Goal: Information Seeking & Learning: Check status

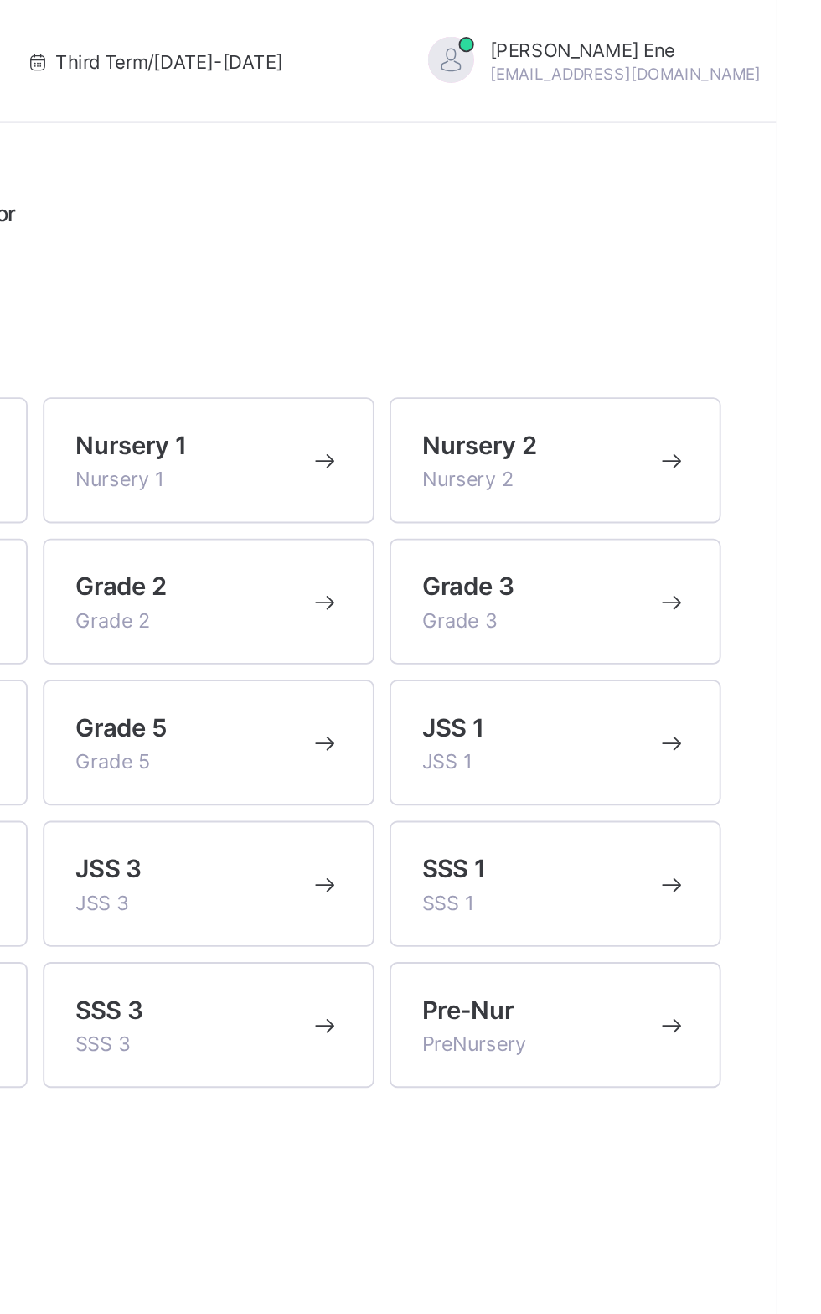
click at [721, 20] on div "Mary Ene enemary16@gmail.com" at bounding box center [731, 34] width 235 height 28
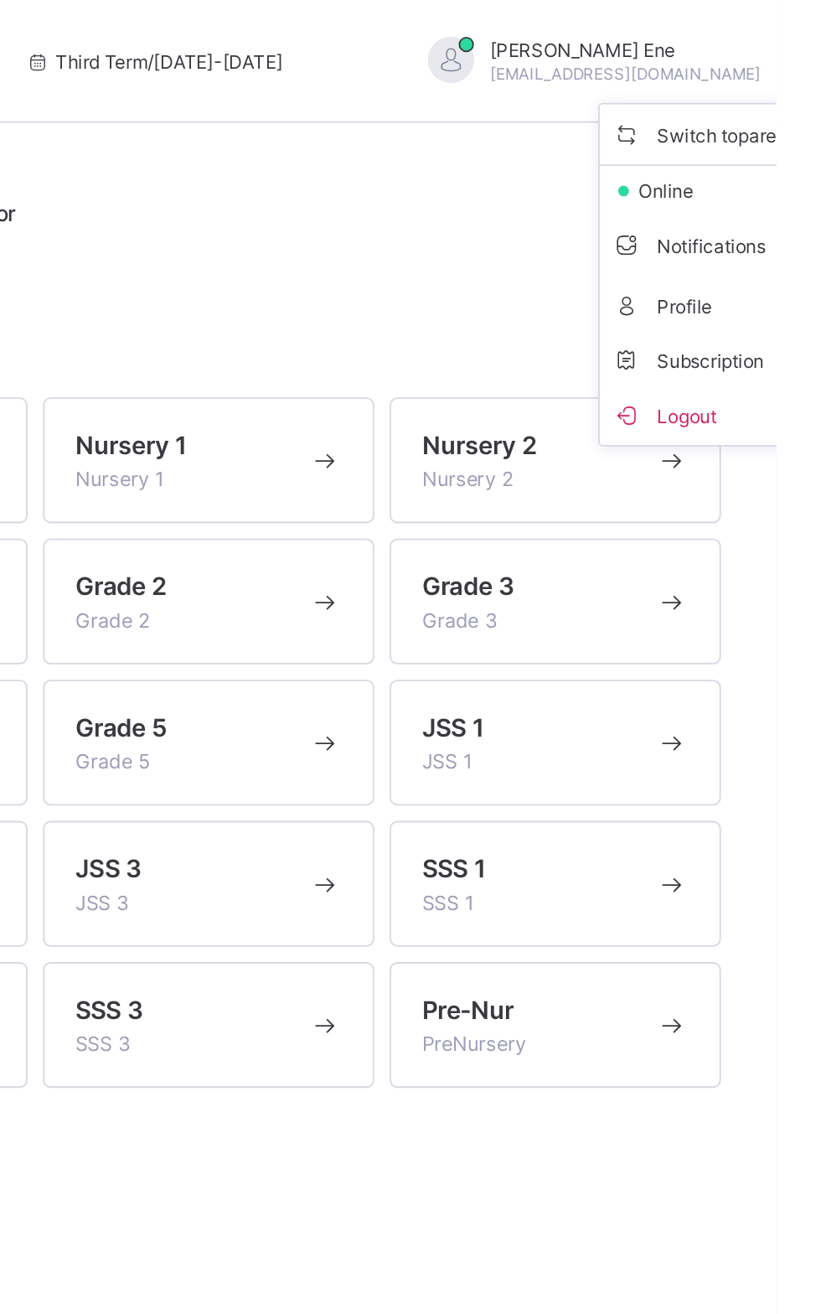
click at [725, 236] on li "Logout" at bounding box center [787, 226] width 124 height 33
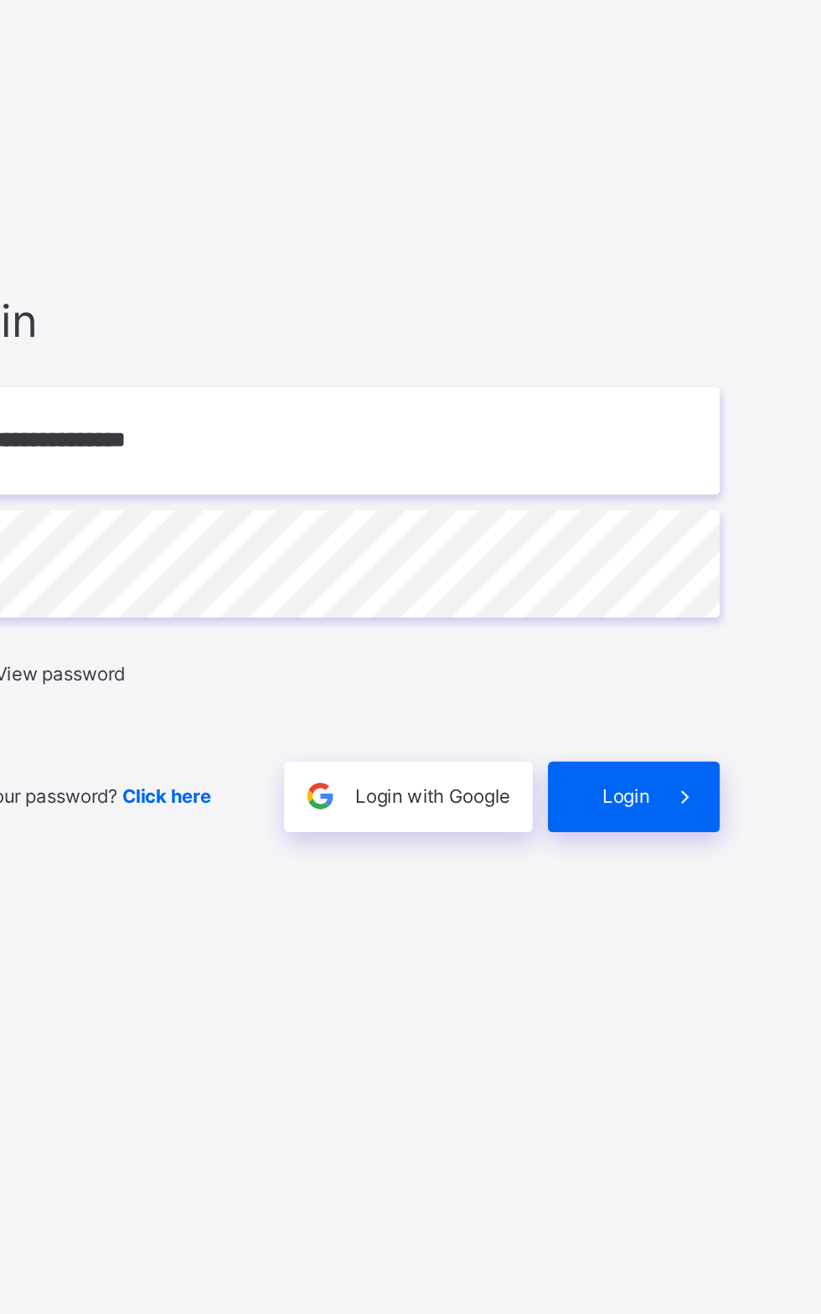
click at [722, 820] on div "Login" at bounding box center [718, 801] width 94 height 39
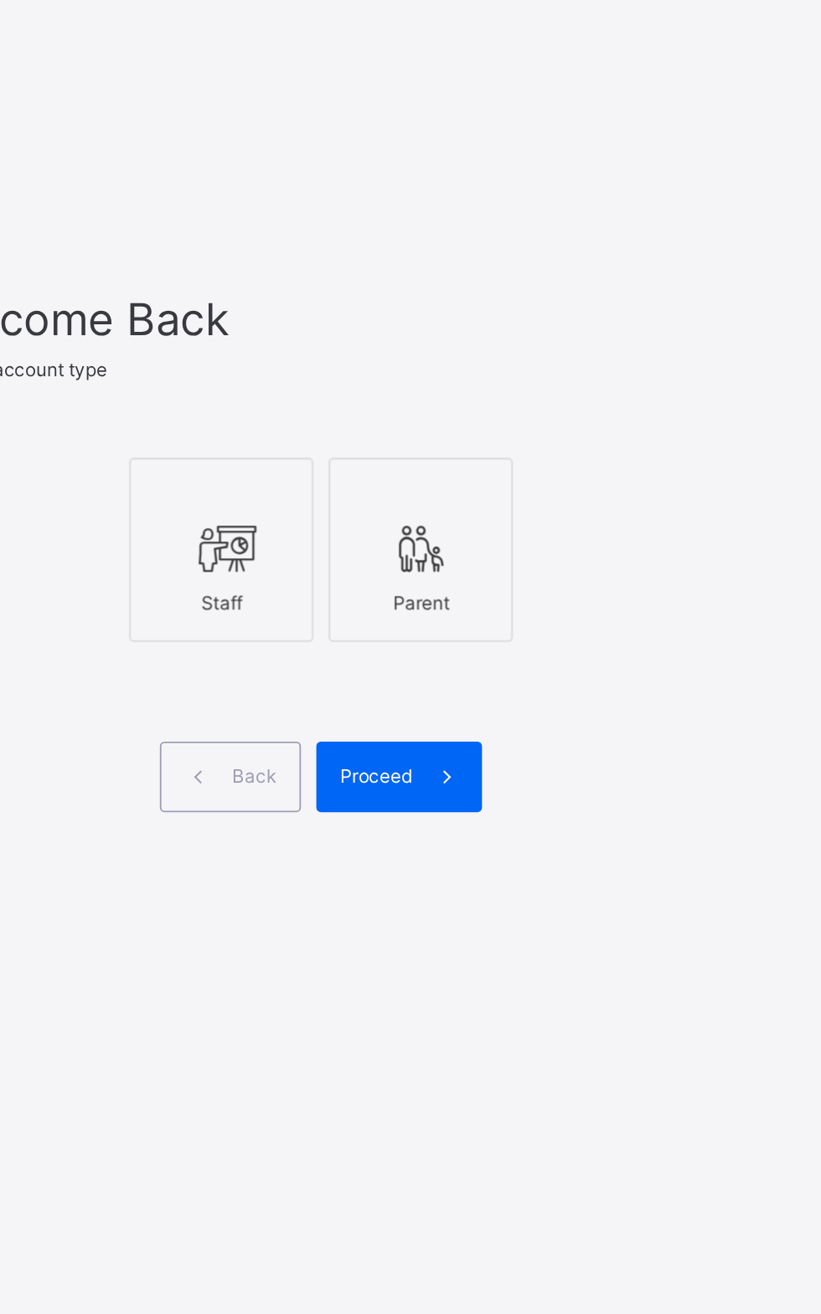
click at [481, 695] on div "Staff" at bounding box center [493, 679] width 82 height 29
click at [597, 794] on span at bounding box center [616, 775] width 39 height 39
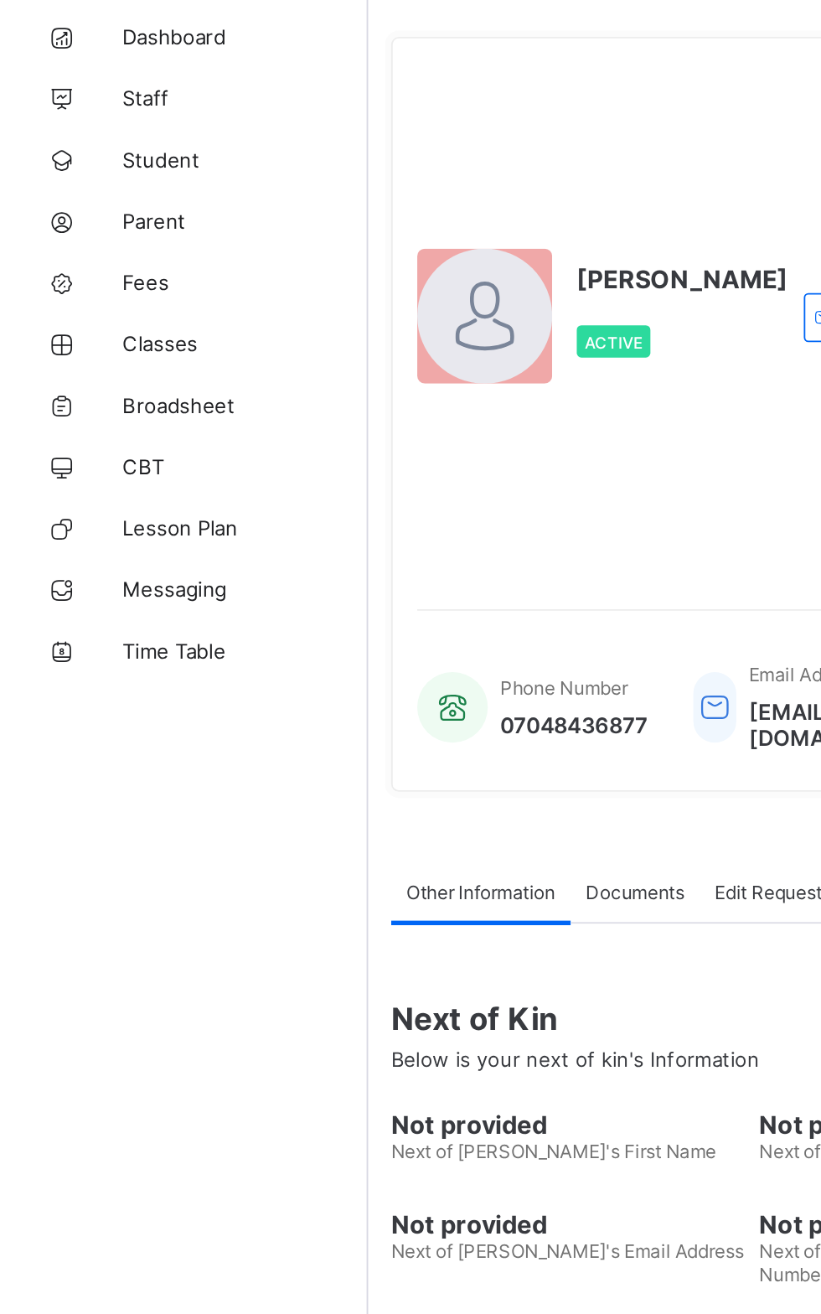
click at [106, 313] on link "Broadsheet" at bounding box center [100, 302] width 201 height 34
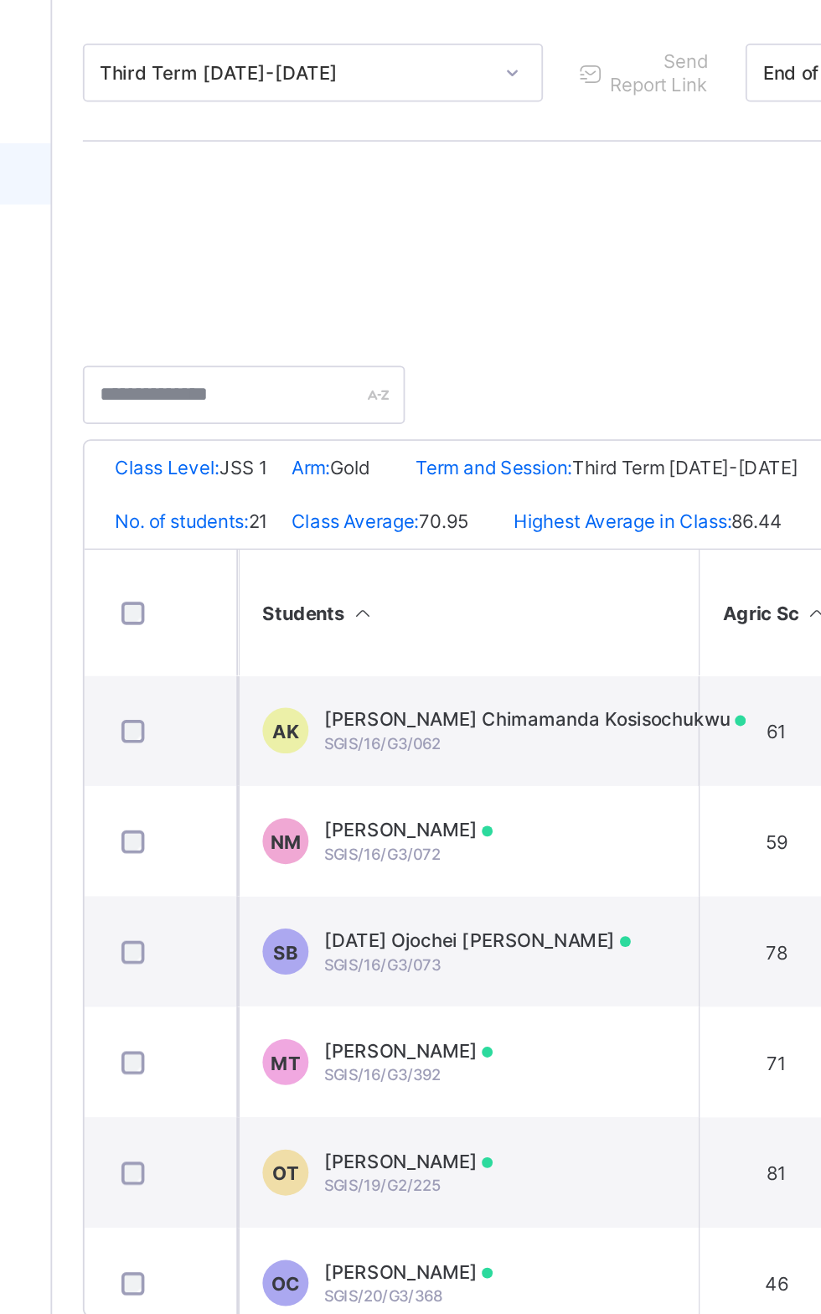
scroll to position [498, 0]
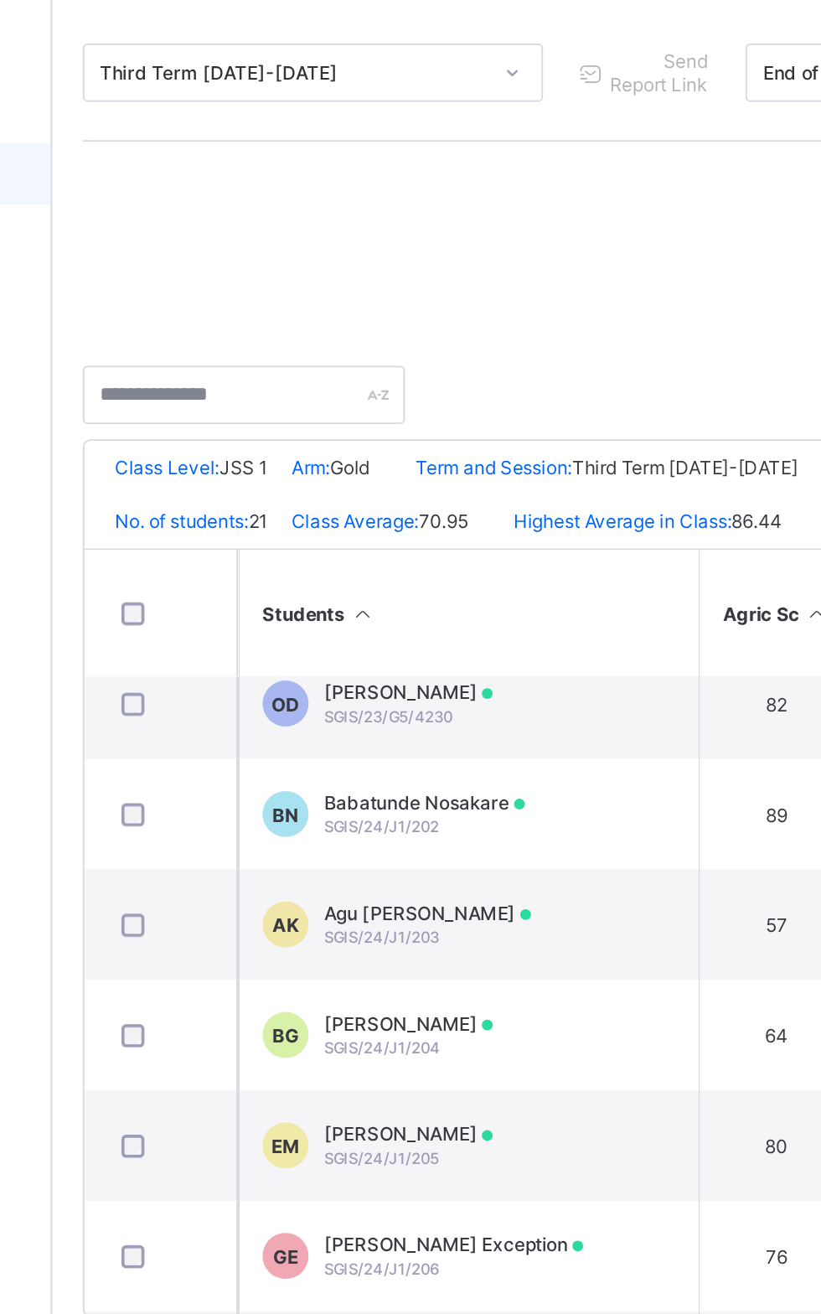
click at [409, 649] on span "Babatunde Nosakare" at bounding box center [404, 644] width 110 height 13
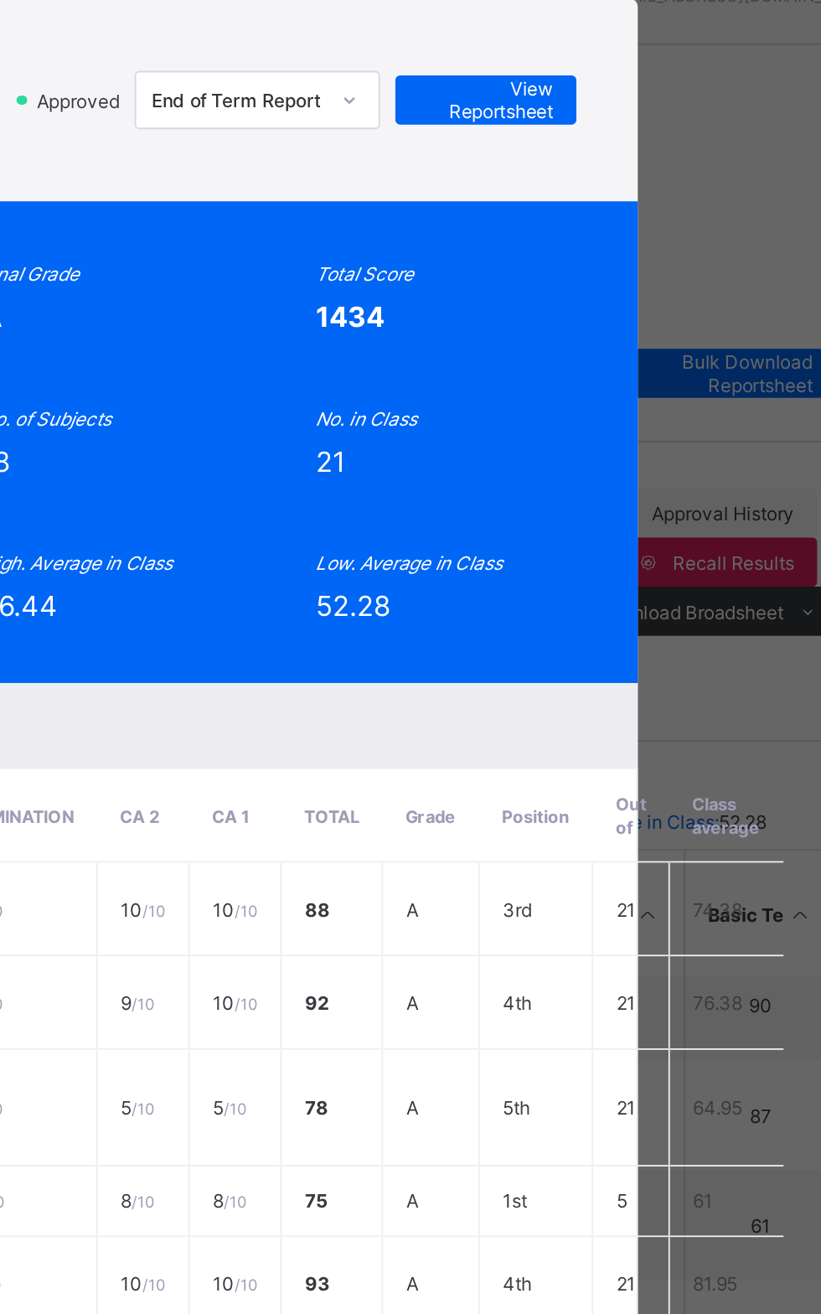
click at [698, 213] on div "Position 5 /21 Final Grade A Total Score 1434 Final Average 79.67 No. of Subjec…" at bounding box center [410, 283] width 575 height 263
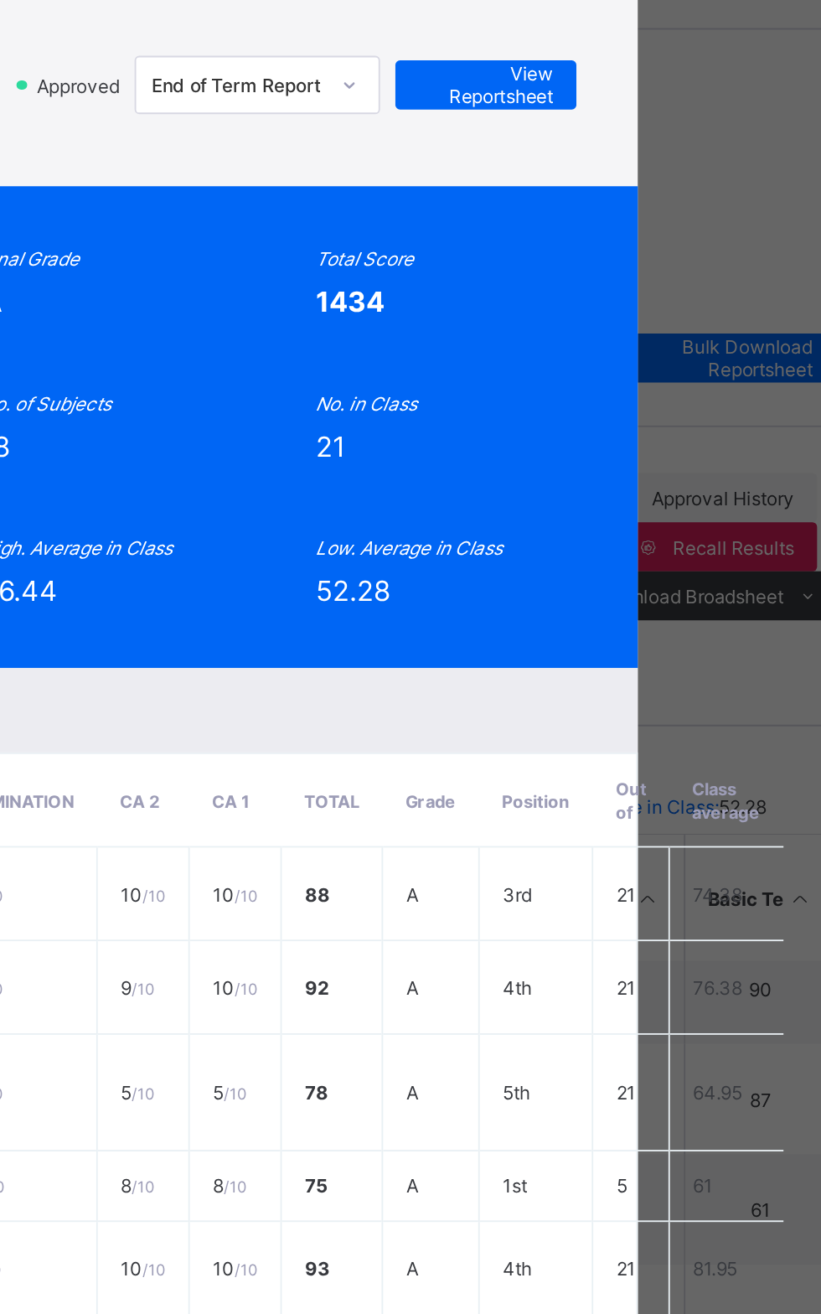
click at [652, 110] on span "View Reportsheet" at bounding box center [615, 97] width 74 height 25
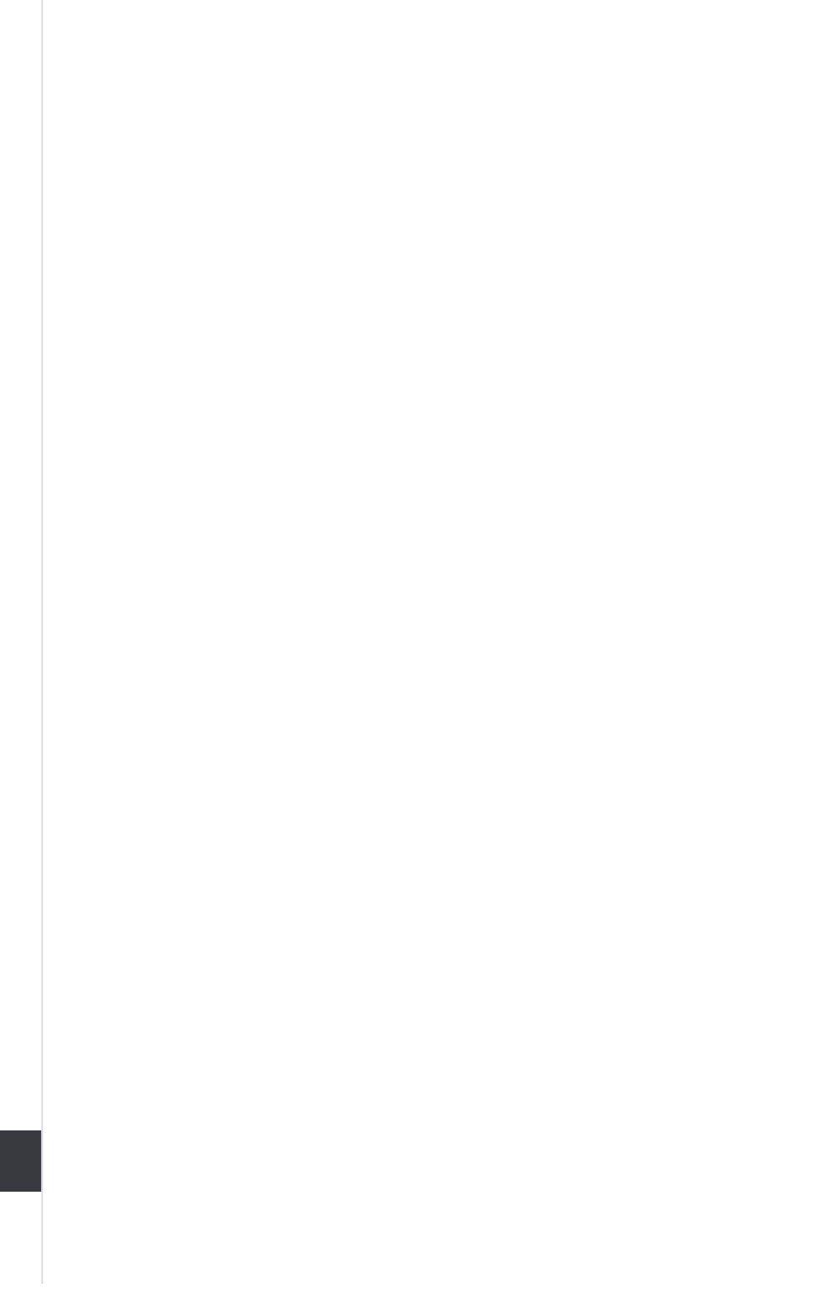
click at [154, 875] on div "Dashboard Staff Student Parent Fees Classes Broadsheet CBT Lesson Plan Messagin…" at bounding box center [100, 690] width 201 height 1247
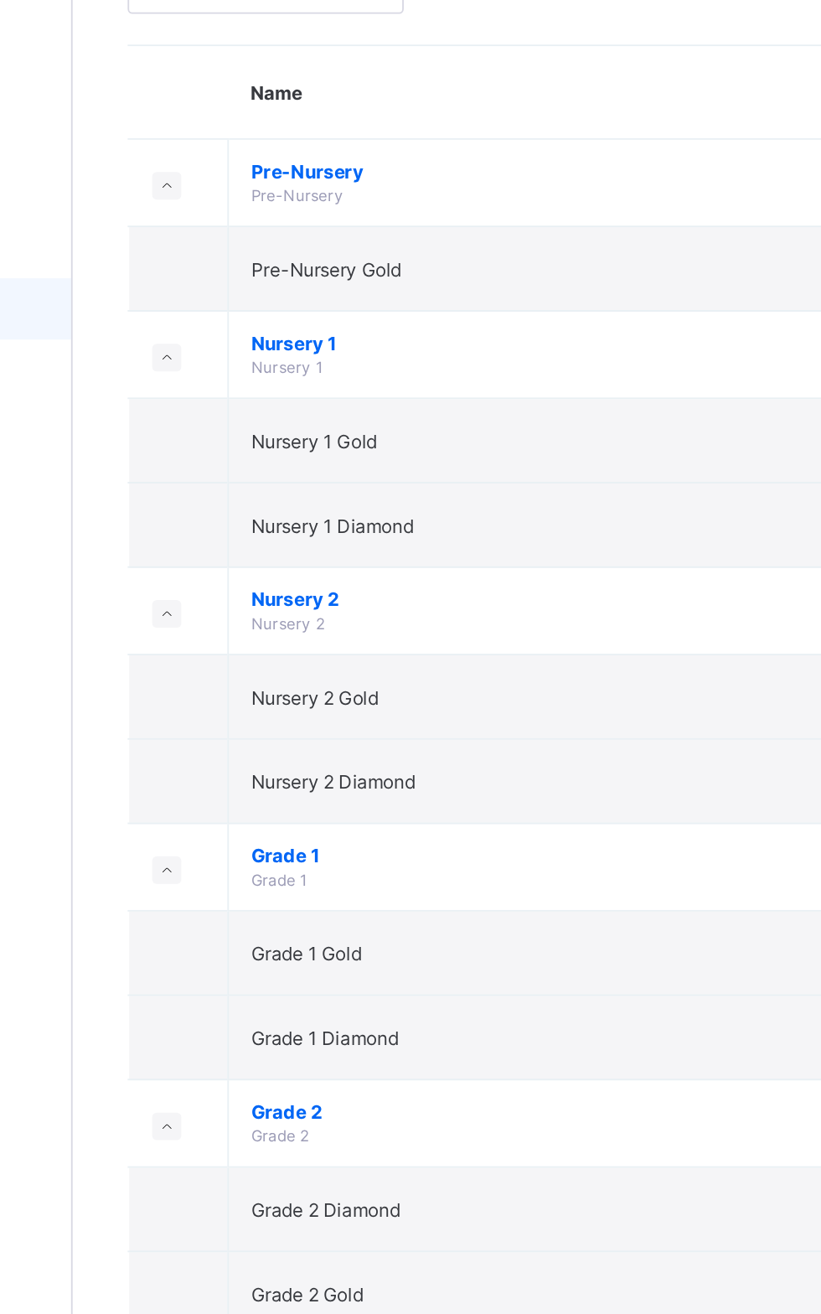
click at [732, 641] on span "View broadsheet" at bounding box center [738, 653] width 53 height 25
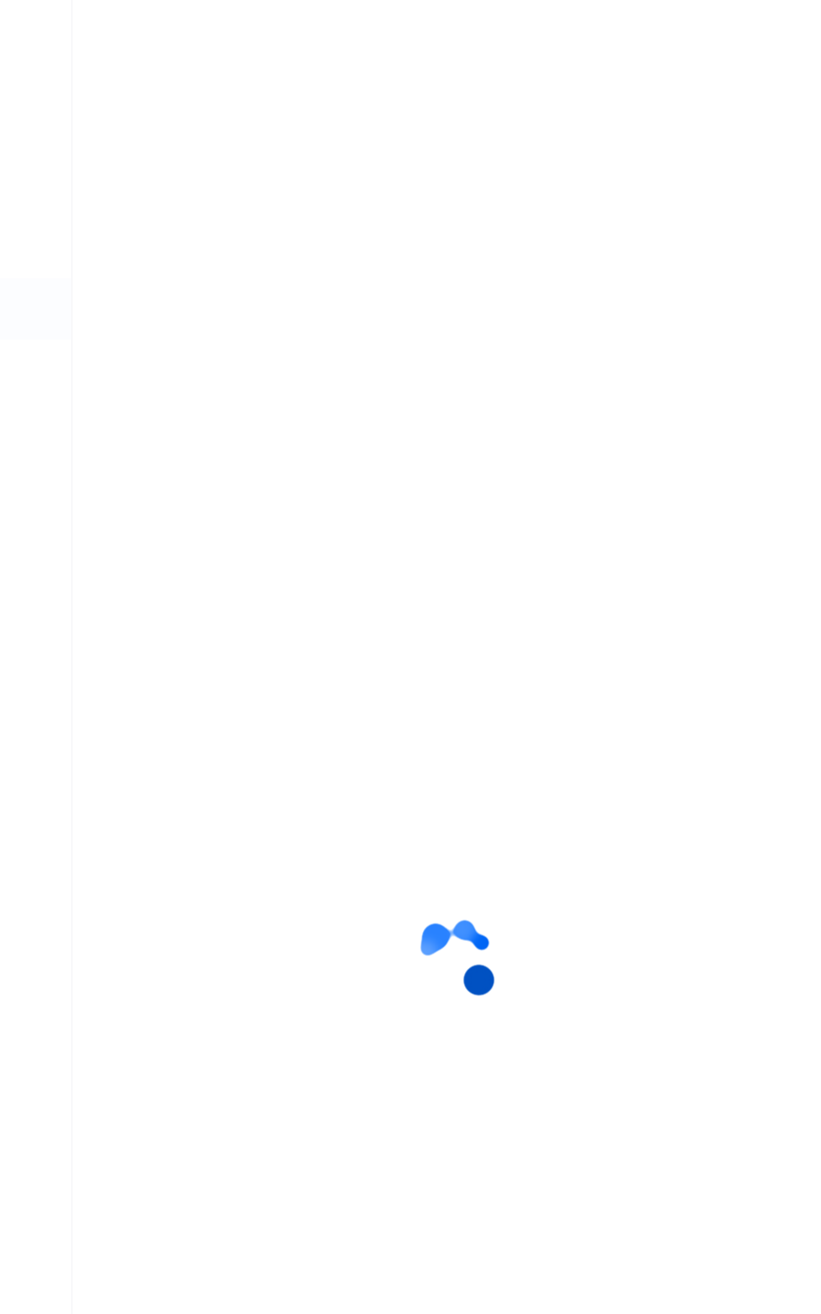
click at [732, 638] on div at bounding box center [410, 657] width 821 height 1314
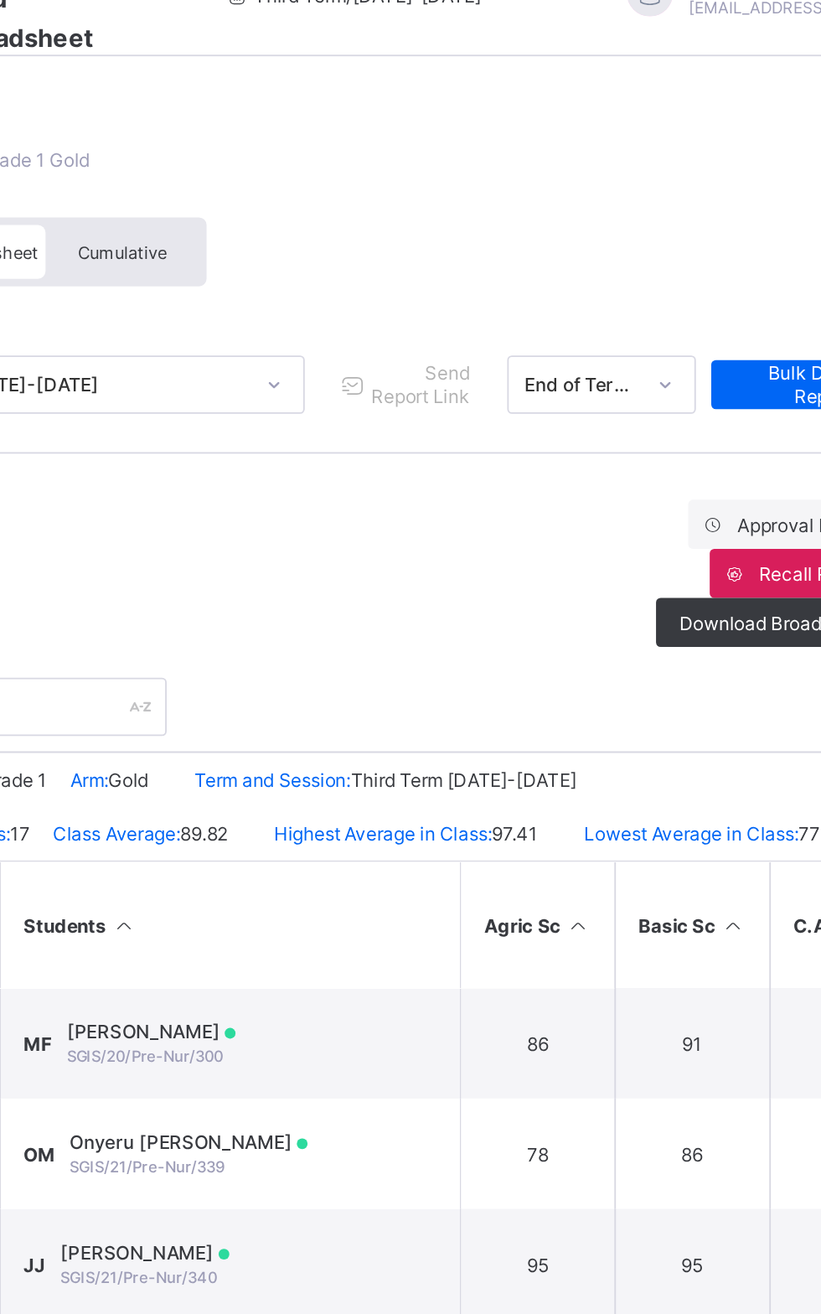
click at [514, 1300] on td "OB Osaretin Babatunde SGIS/24/503" at bounding box center [427, 1330] width 251 height 60
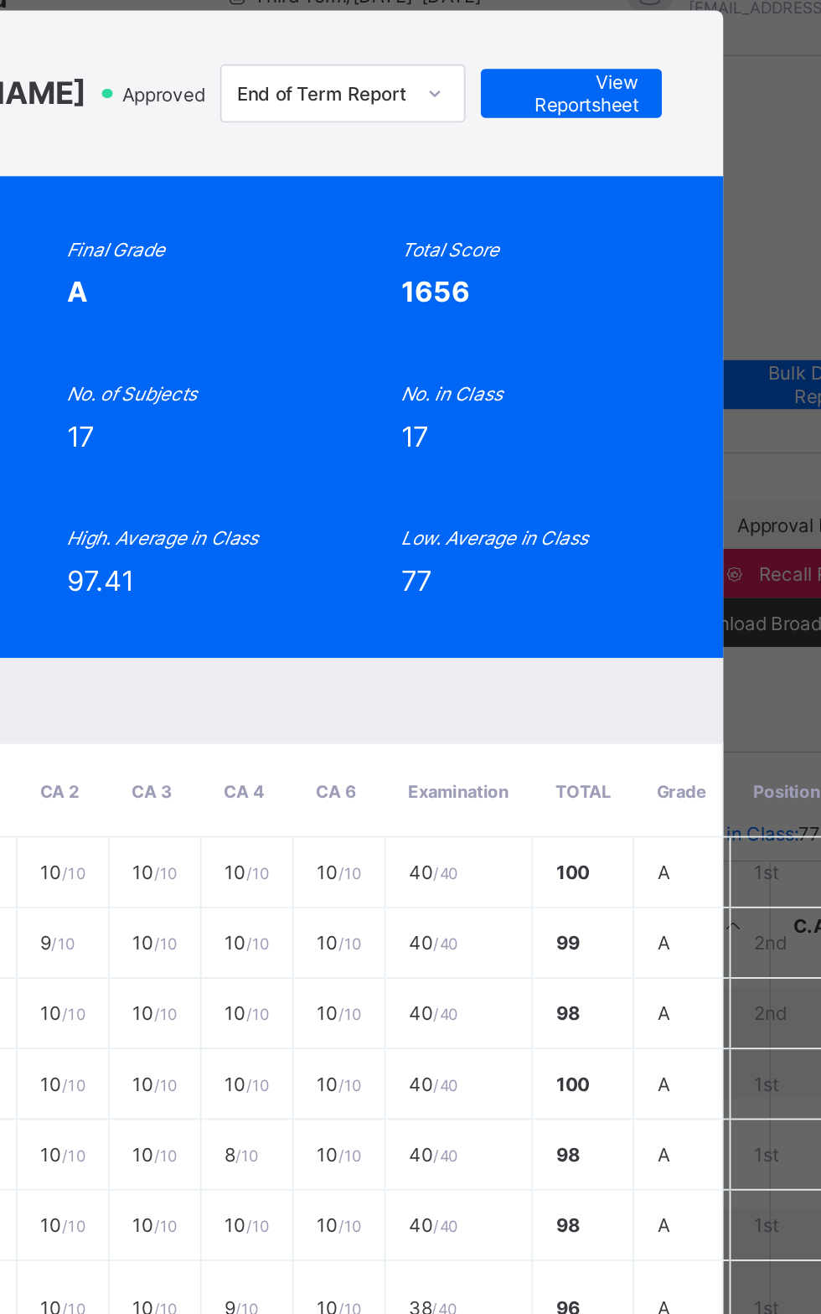
click at [413, 494] on th "CA 3" at bounding box center [388, 467] width 50 height 51
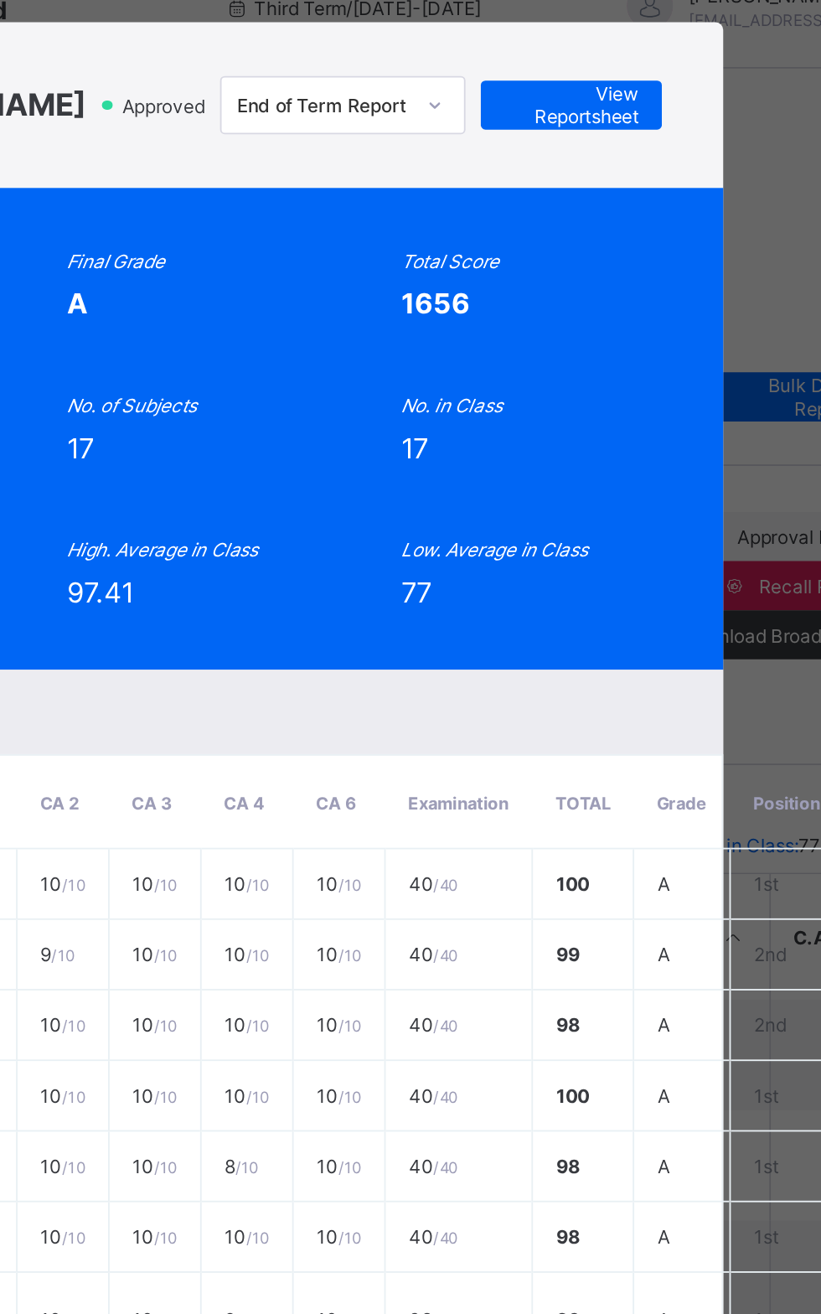
scroll to position [682, 0]
click at [664, 116] on div "OB SGIS/24/503 Osaretin Babatunde Grade 1 Gold Approved End of Term Report View…" at bounding box center [411, 87] width 508 height 57
click at [652, 100] on span "View Reportsheet" at bounding box center [615, 87] width 74 height 25
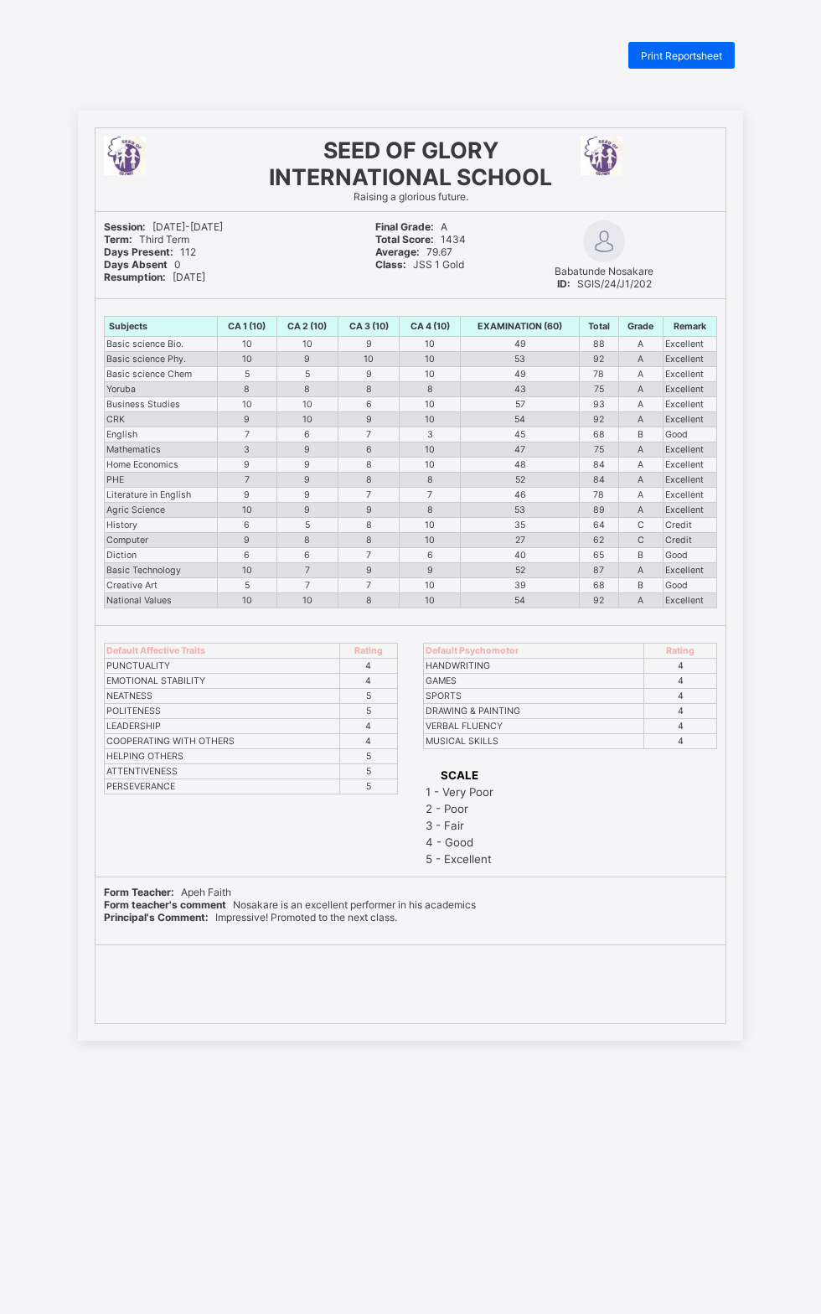
click at [669, 58] on span "Print Reportsheet" at bounding box center [681, 55] width 81 height 13
